Goal: Information Seeking & Learning: Learn about a topic

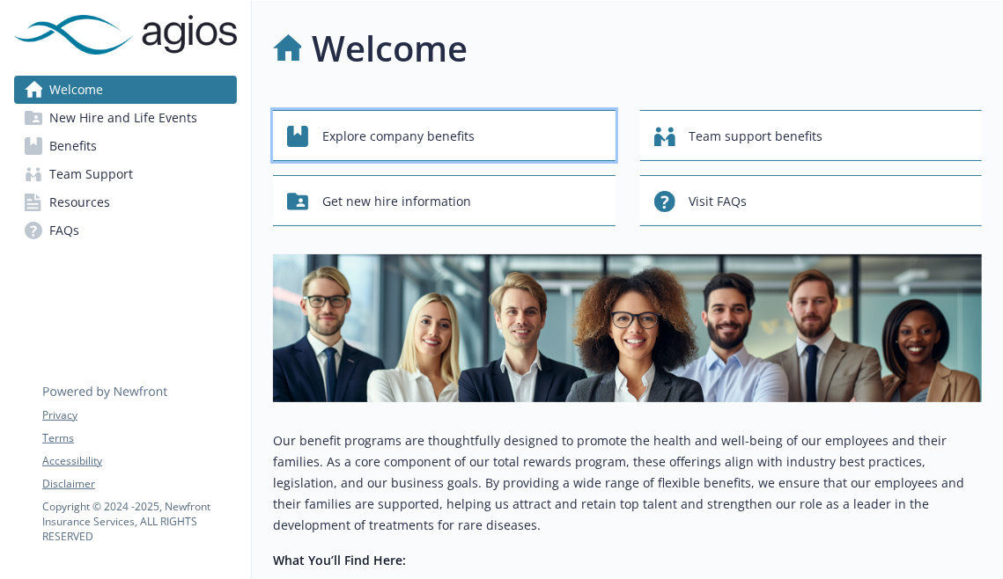
click at [474, 152] on button "Explore company benefits" at bounding box center [444, 135] width 343 height 51
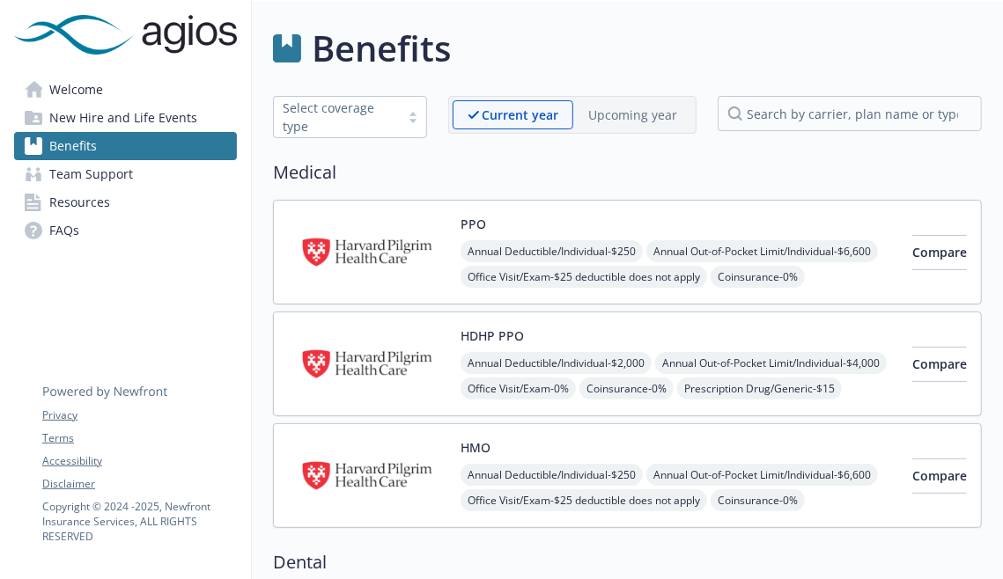
click at [55, 227] on span "FAQs" at bounding box center [64, 231] width 30 height 28
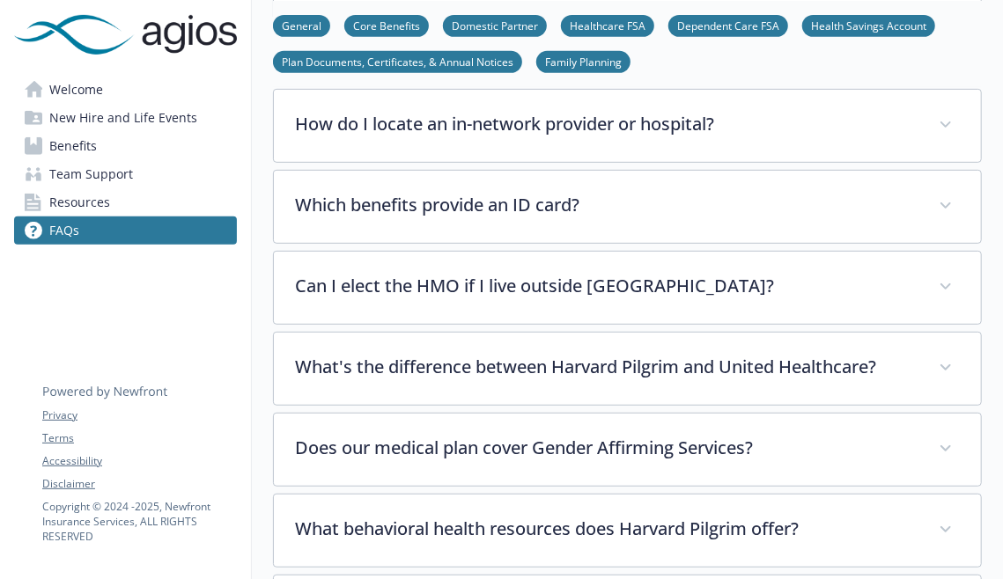
scroll to position [351, 0]
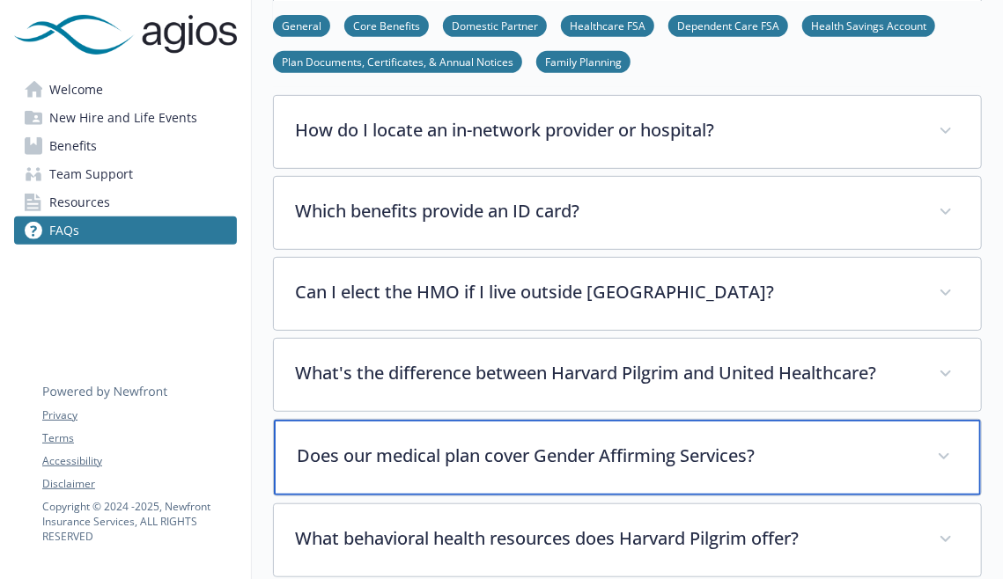
click at [947, 444] on span at bounding box center [944, 457] width 28 height 28
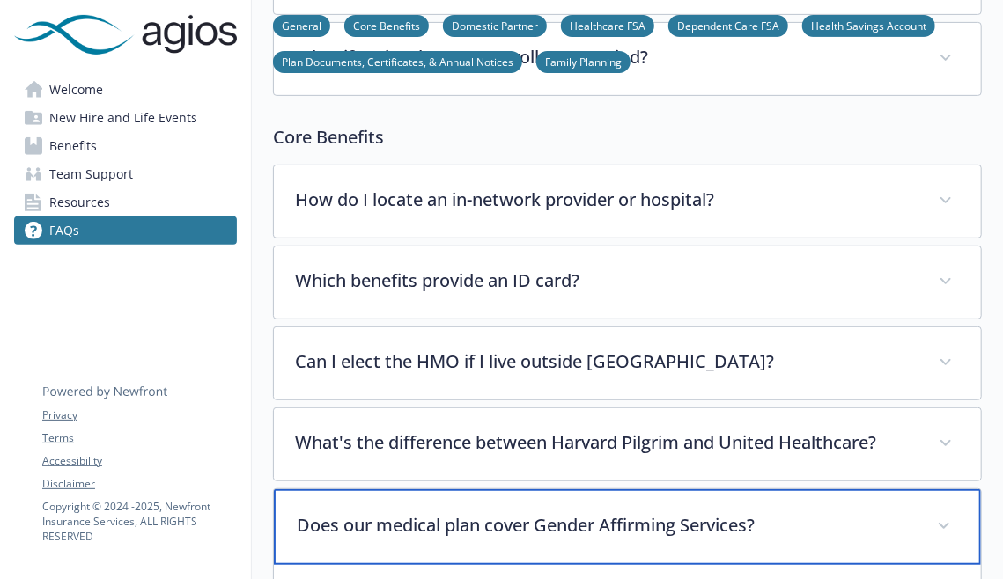
scroll to position [0, 0]
